Goal: Manage account settings

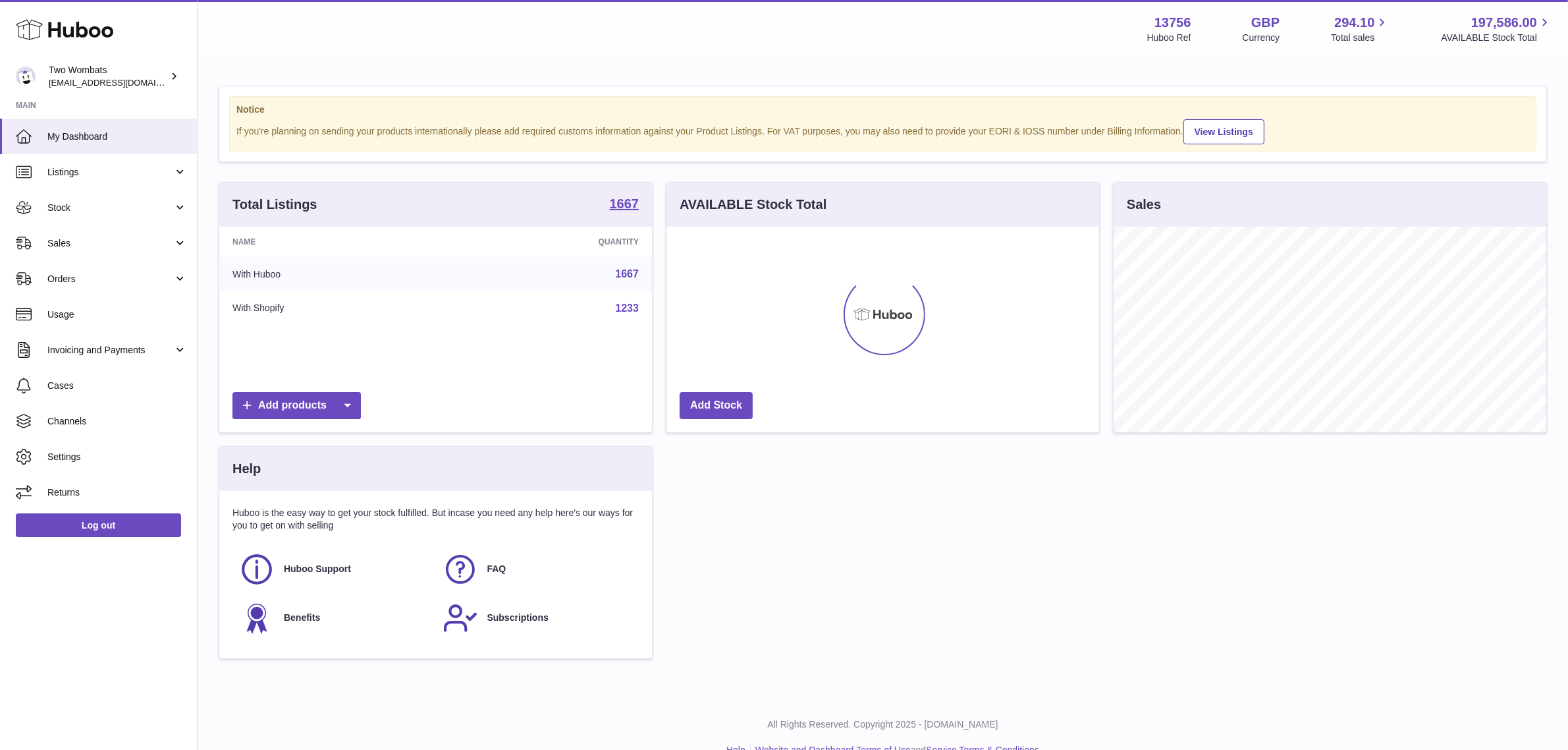
scroll to position [205, 432]
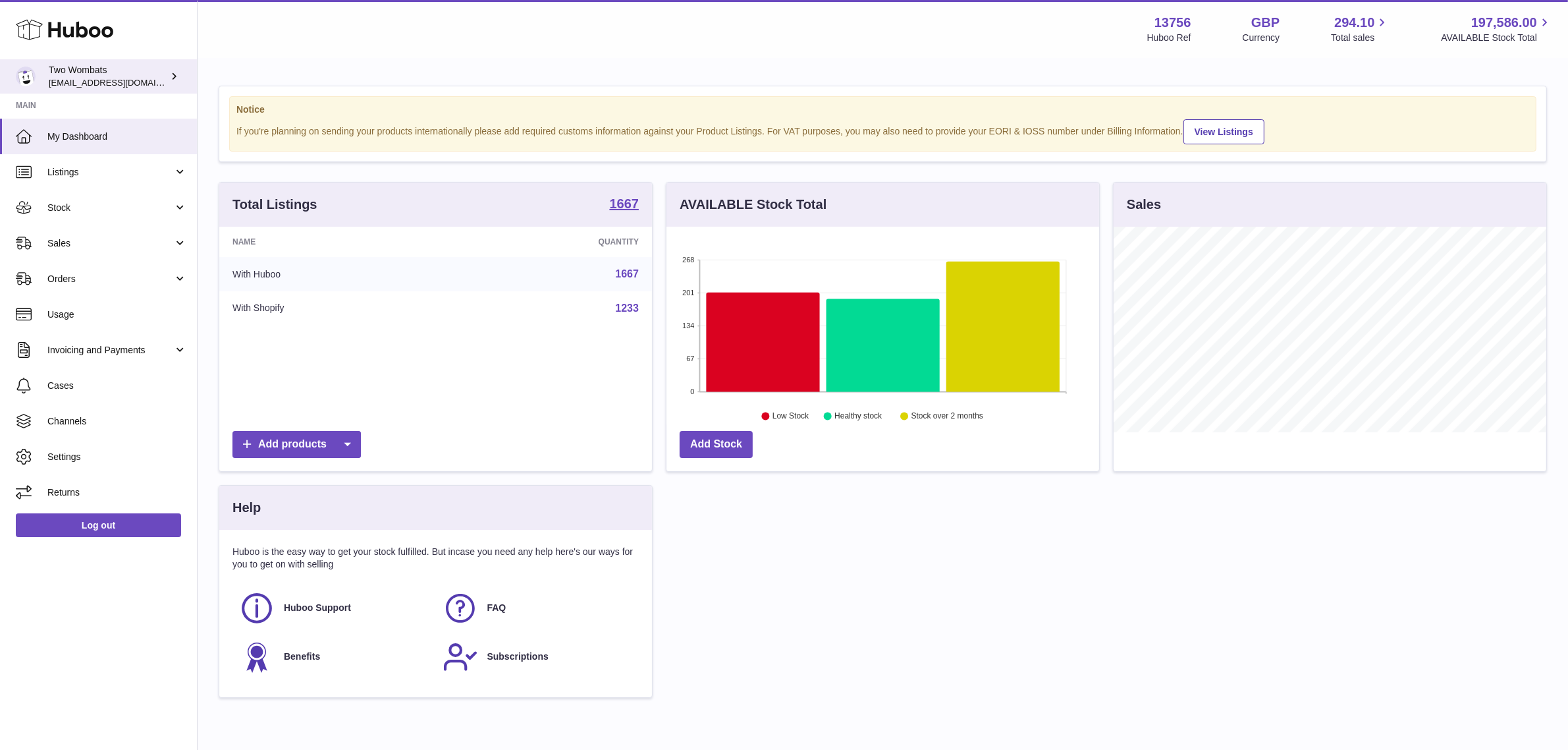
click at [112, 80] on span "[EMAIL_ADDRESS][DOMAIN_NAME]" at bounding box center [121, 82] width 145 height 10
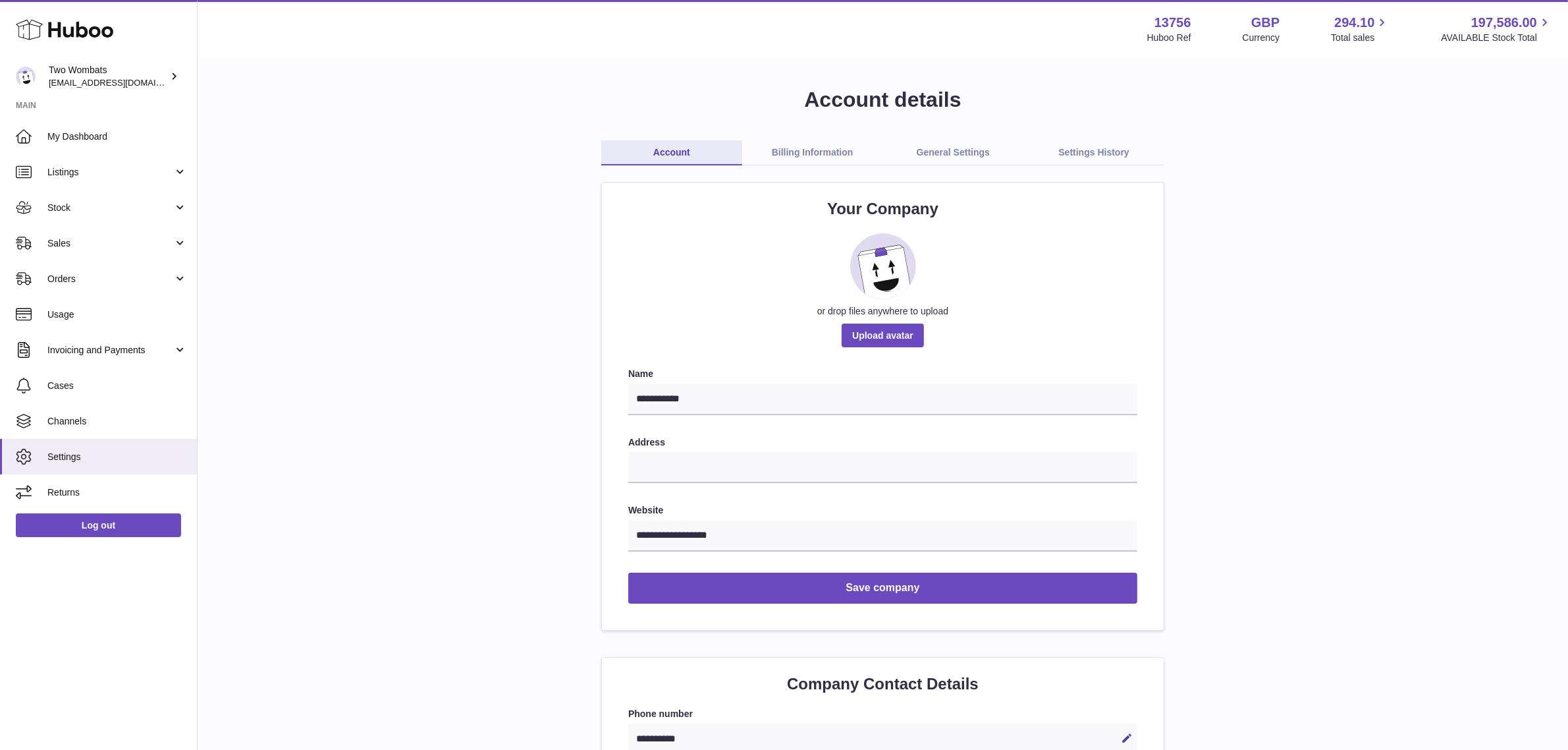
click at [800, 143] on link "Billing Information" at bounding box center [812, 153] width 141 height 25
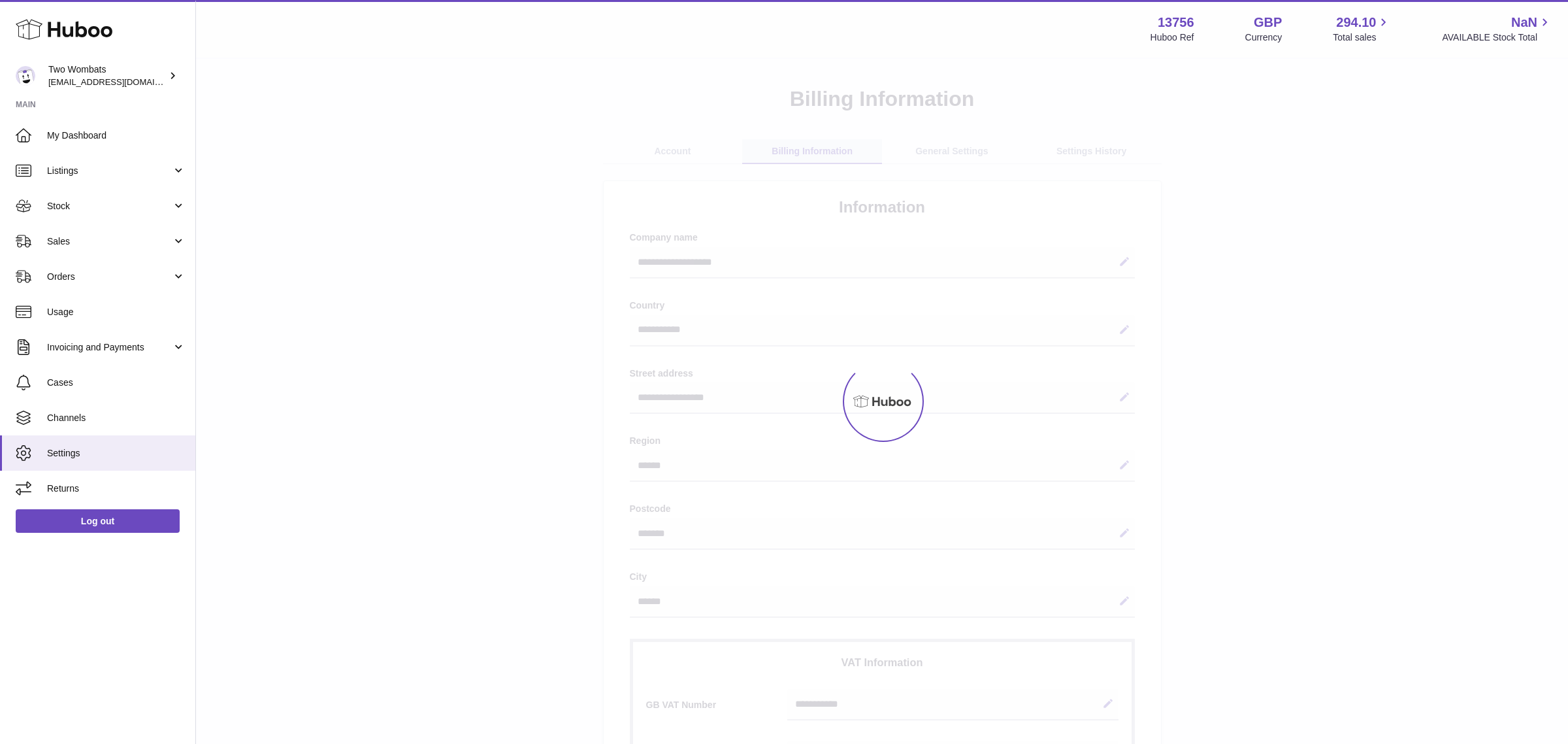
select select "**"
